Goal: Transaction & Acquisition: Purchase product/service

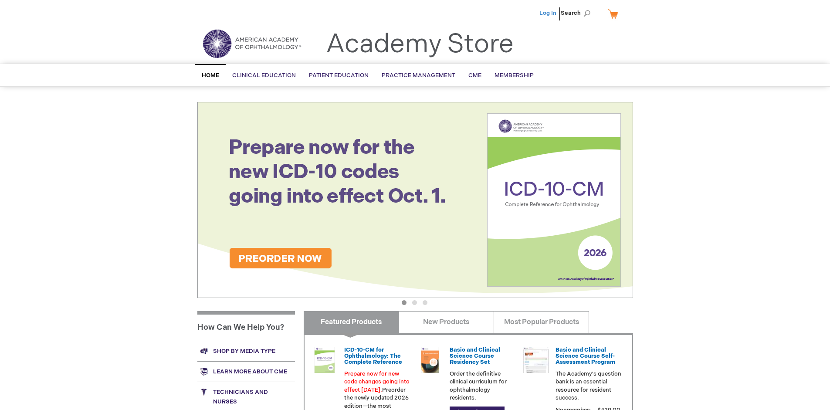
click at [549, 13] on link "Log In" at bounding box center [547, 13] width 17 height 7
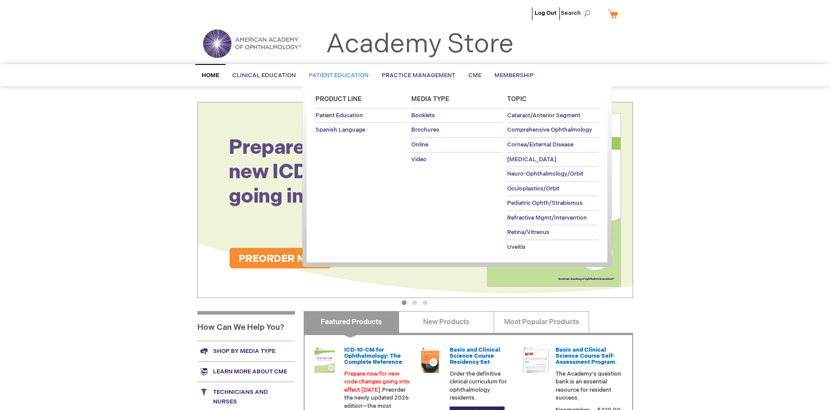
click at [336, 75] on span "Patient Education" at bounding box center [339, 75] width 60 height 7
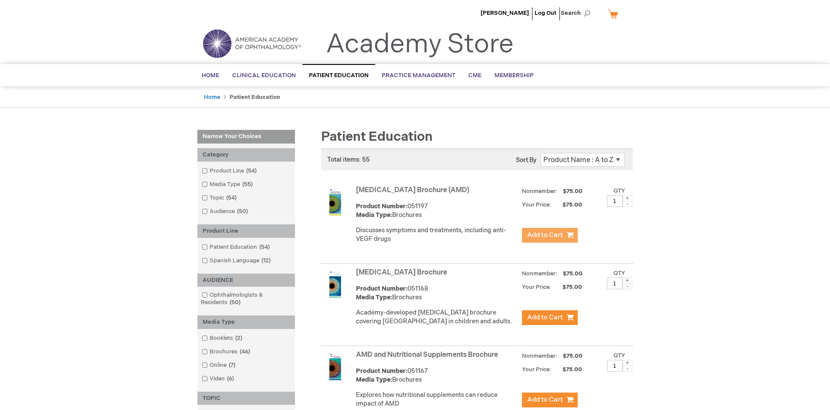
click at [549, 235] on span "Add to Cart" at bounding box center [545, 235] width 36 height 8
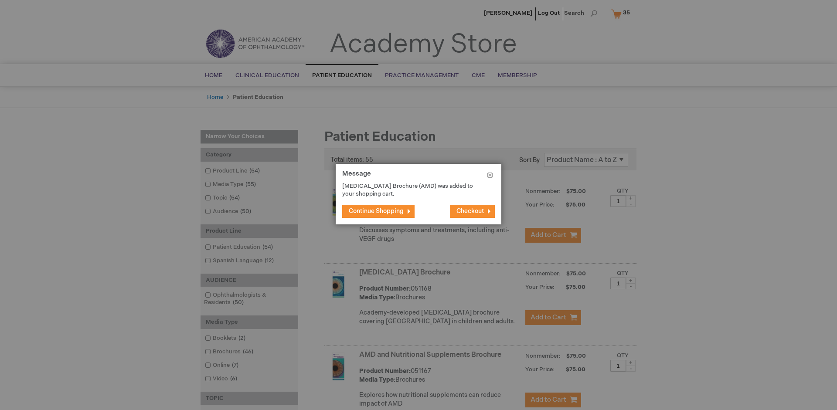
click at [376, 211] on span "Continue Shopping" at bounding box center [376, 210] width 55 height 7
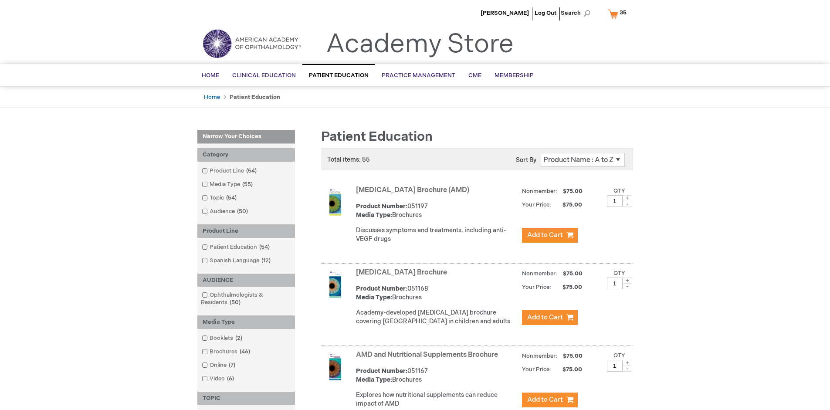
click at [429, 359] on link "AMD and Nutritional Supplements Brochure" at bounding box center [427, 355] width 142 height 8
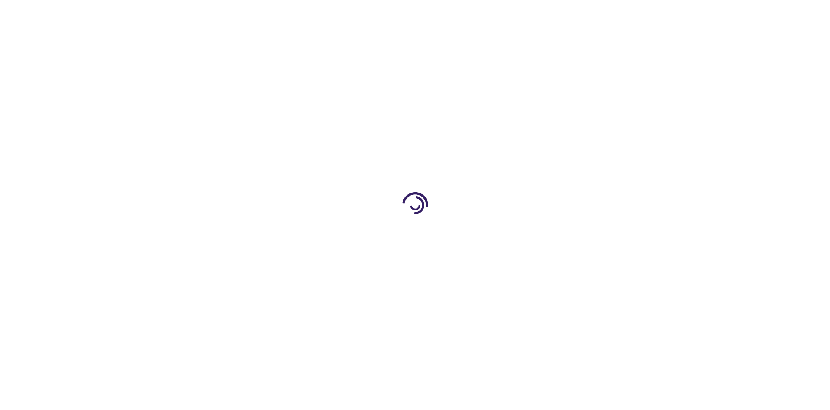
type input "1"
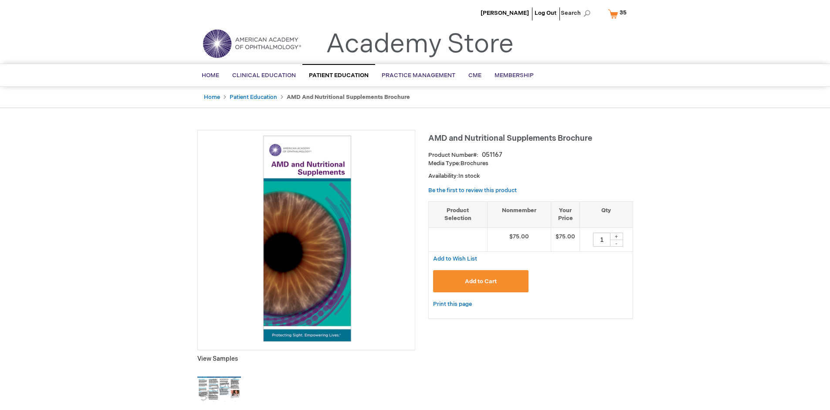
click at [481, 281] on span "Add to Cart" at bounding box center [481, 281] width 32 height 7
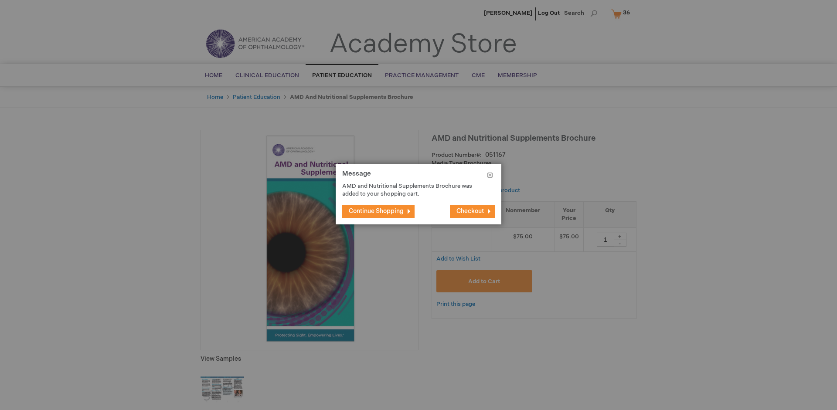
click at [376, 211] on span "Continue Shopping" at bounding box center [376, 210] width 55 height 7
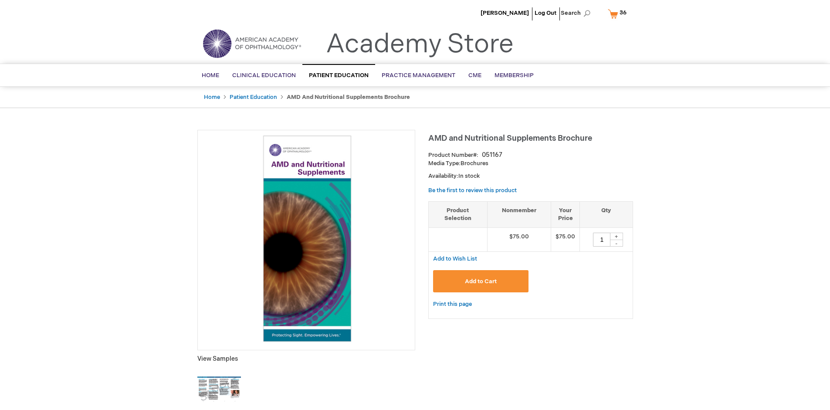
click at [619, 14] on span "36 36 items" at bounding box center [623, 12] width 10 height 10
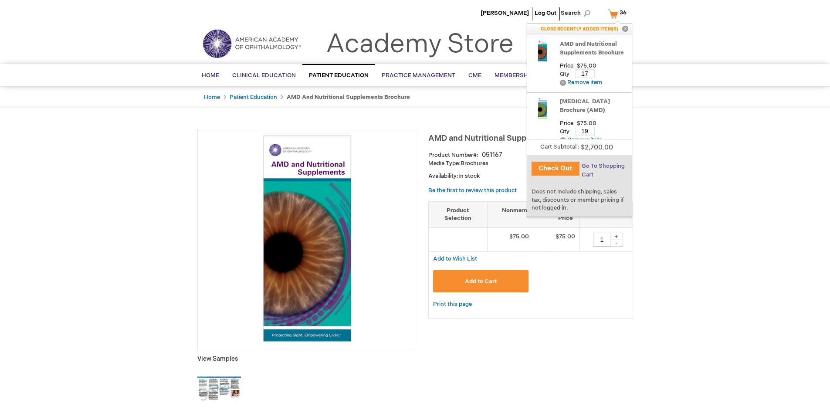
click at [603, 166] on span "Go To Shopping Cart" at bounding box center [603, 171] width 43 height 16
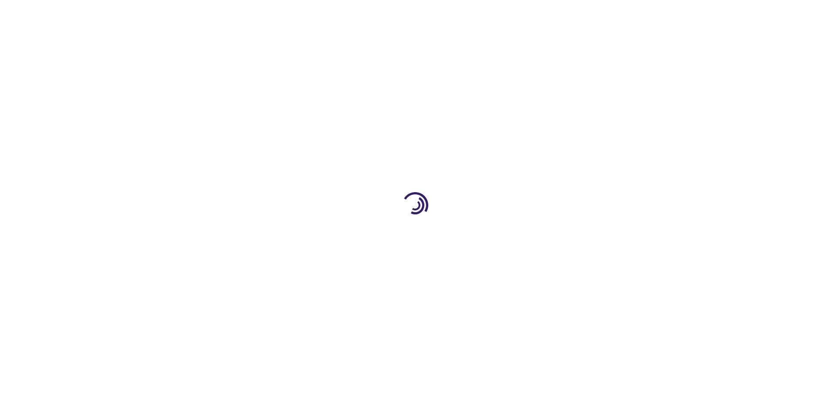
select select "US"
select select "41"
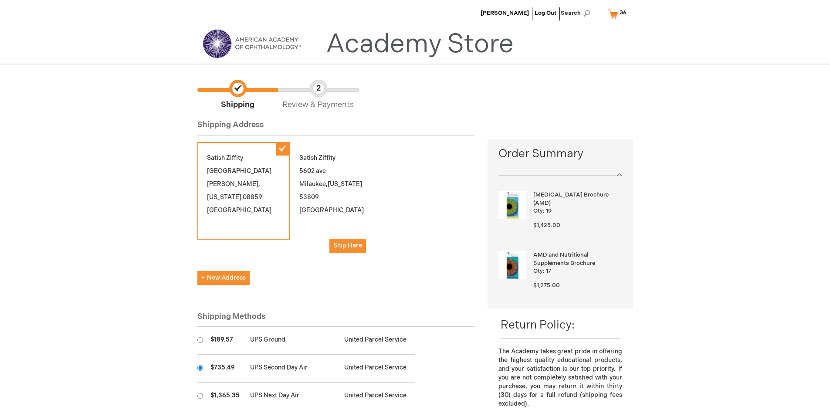
click at [200, 368] on input "radio" at bounding box center [200, 368] width 6 height 6
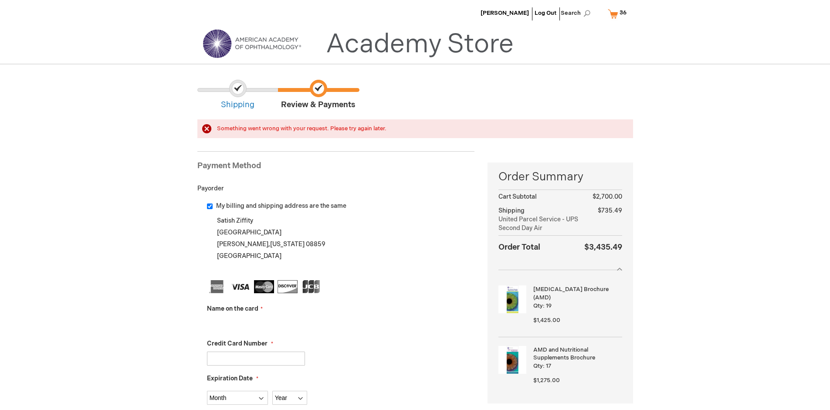
click at [256, 324] on input "Name on the card" at bounding box center [256, 324] width 98 height 14
